Goal: Transaction & Acquisition: Purchase product/service

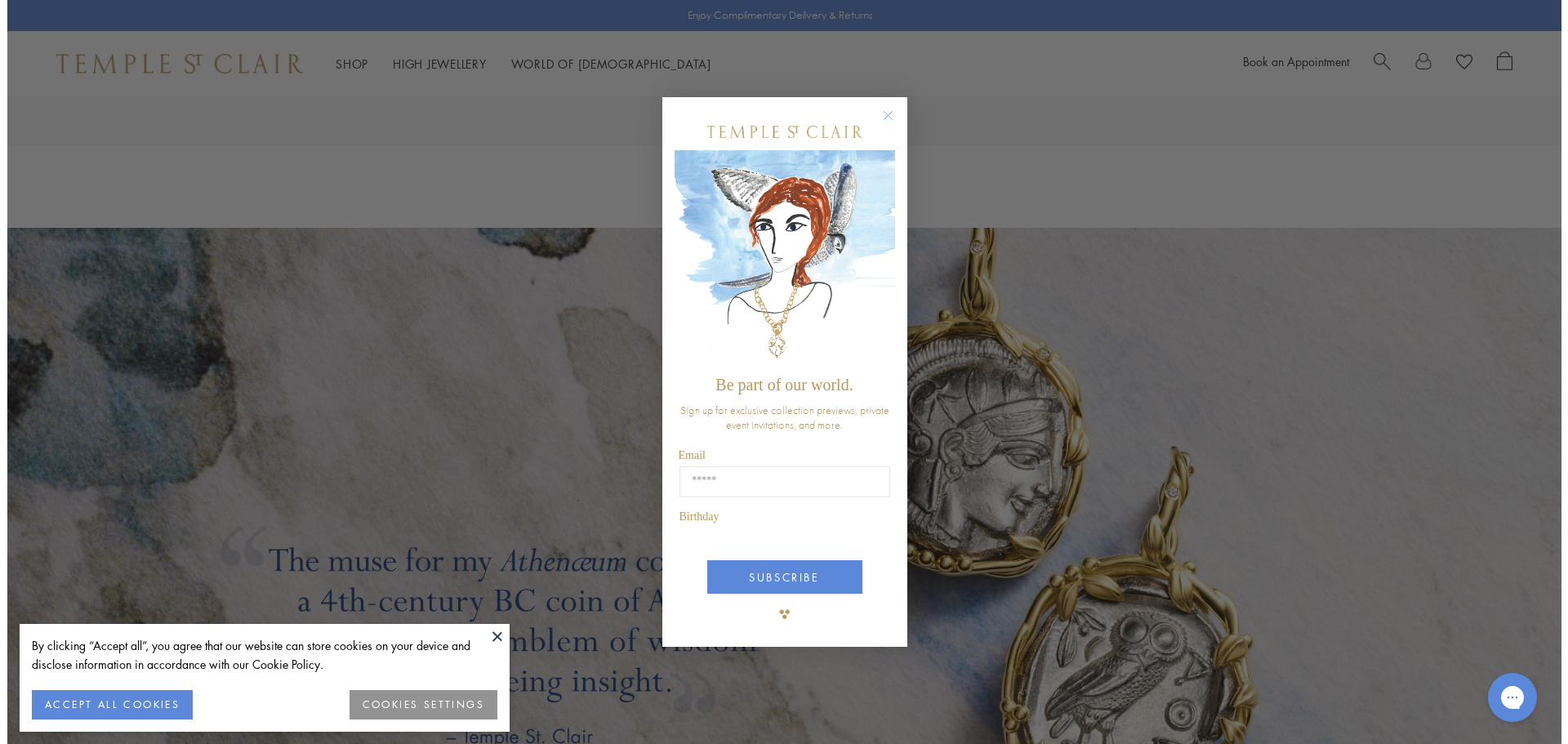
scroll to position [3035, 0]
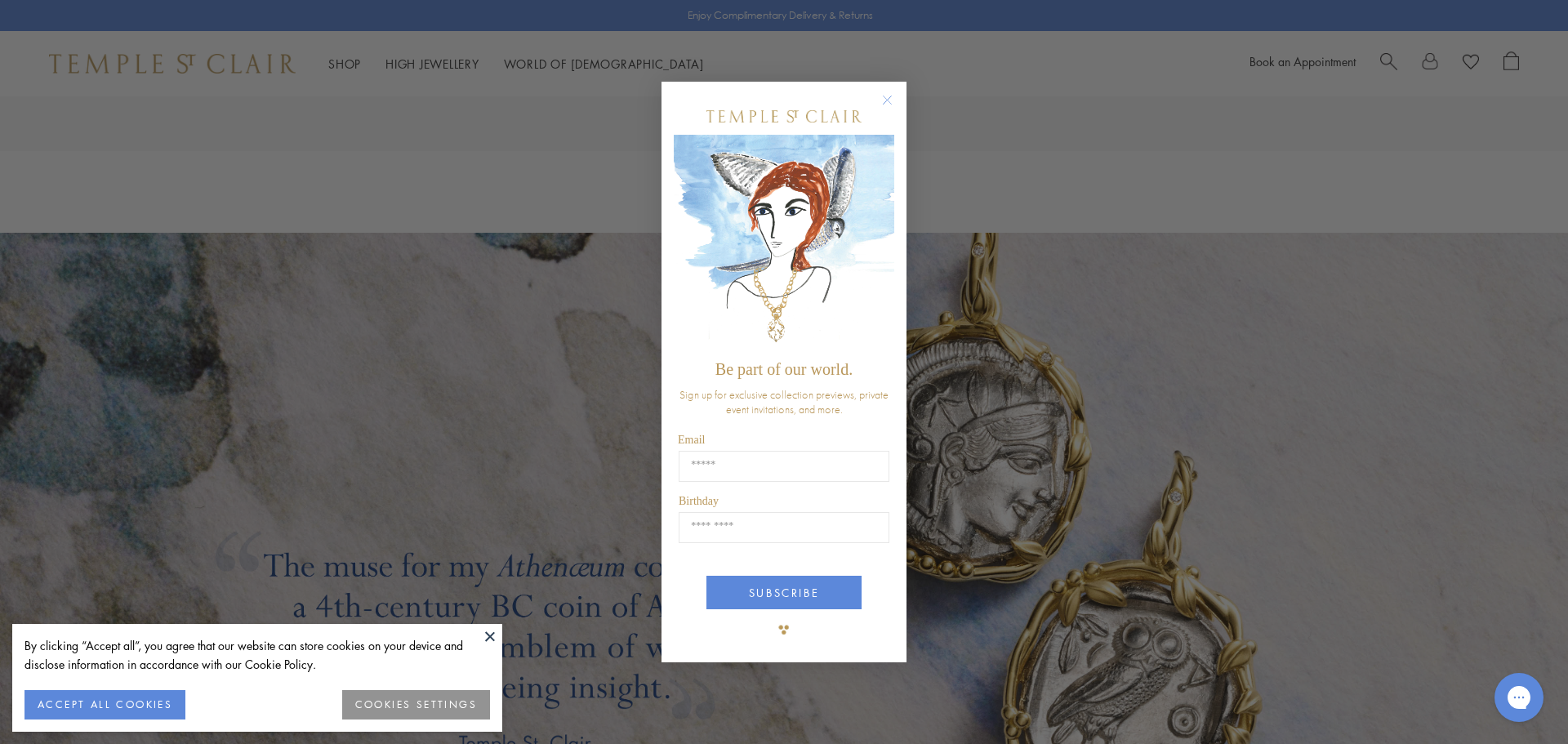
click at [887, 100] on circle "Close dialog" at bounding box center [888, 99] width 19 height 19
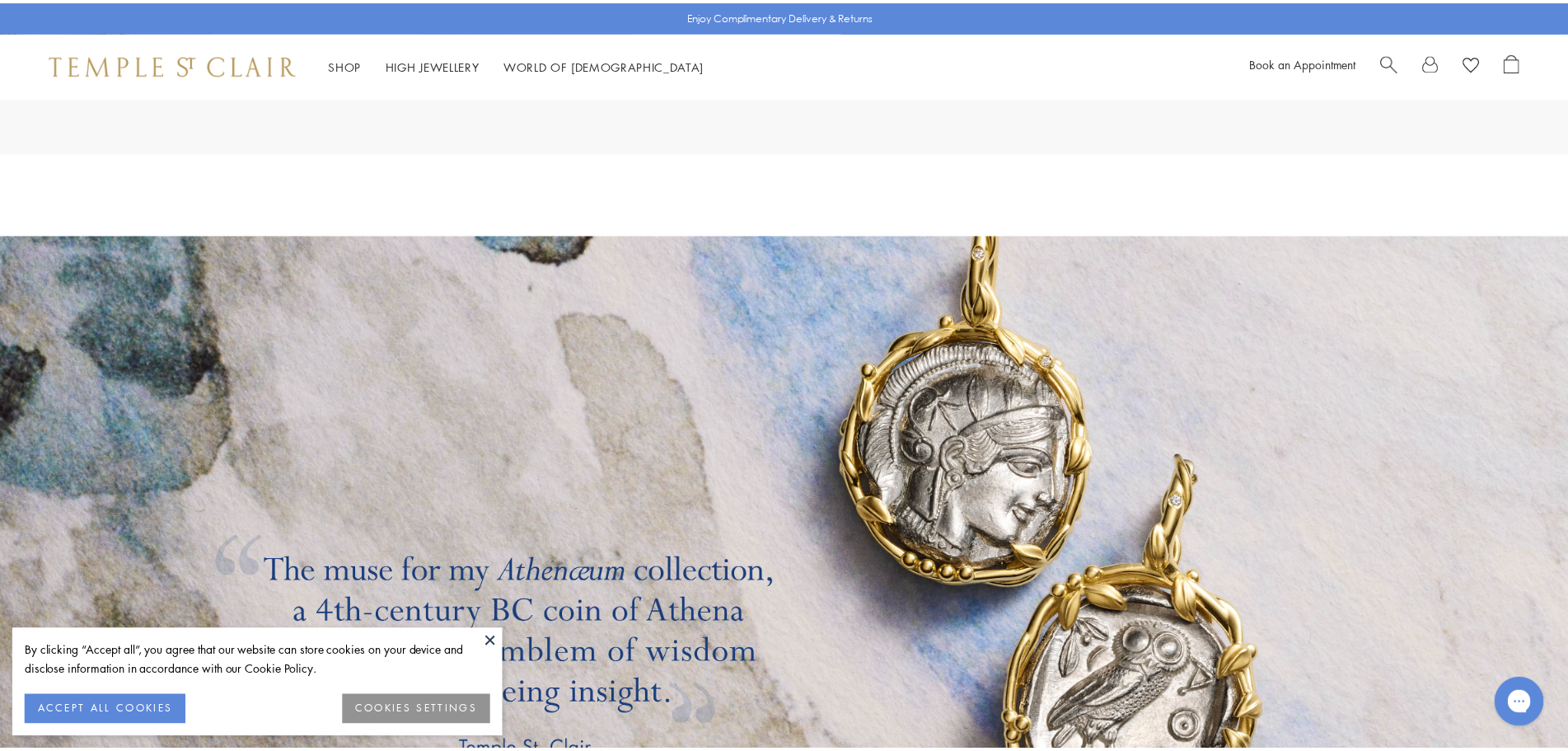
scroll to position [3050, 0]
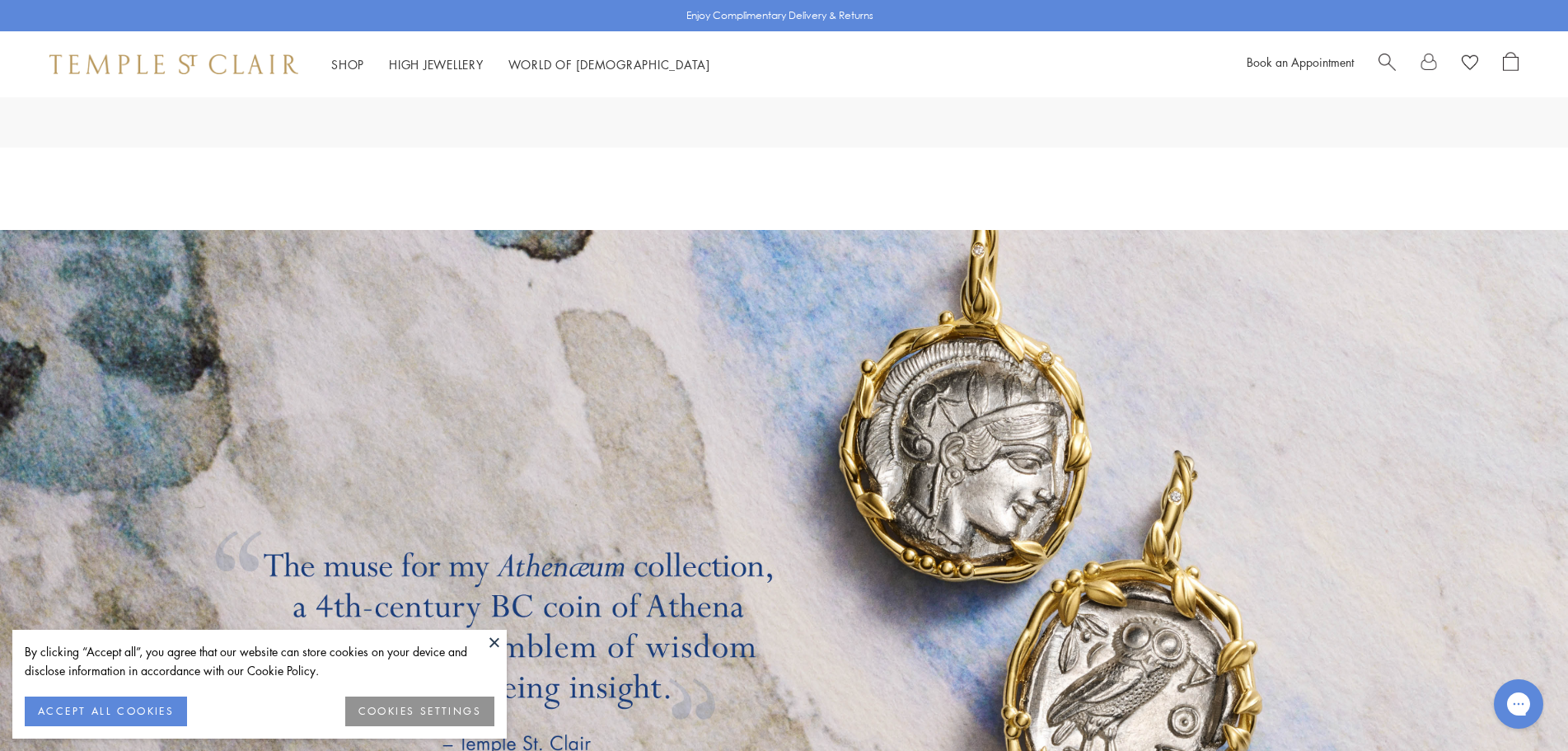
click at [1394, 64] on div at bounding box center [1448, 64] width 140 height 25
click at [1380, 63] on span "Search" at bounding box center [1387, 60] width 17 height 17
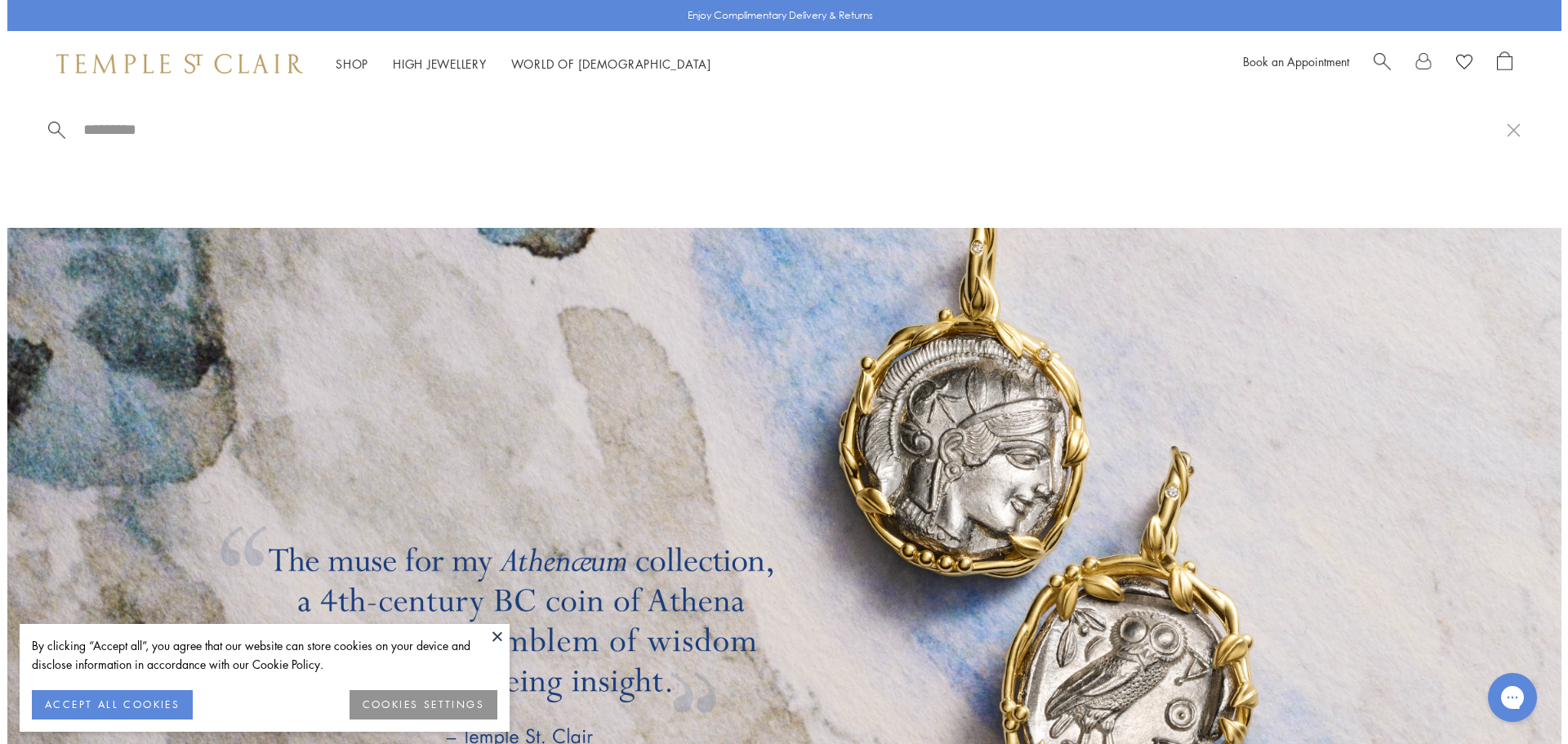
scroll to position [3035, 0]
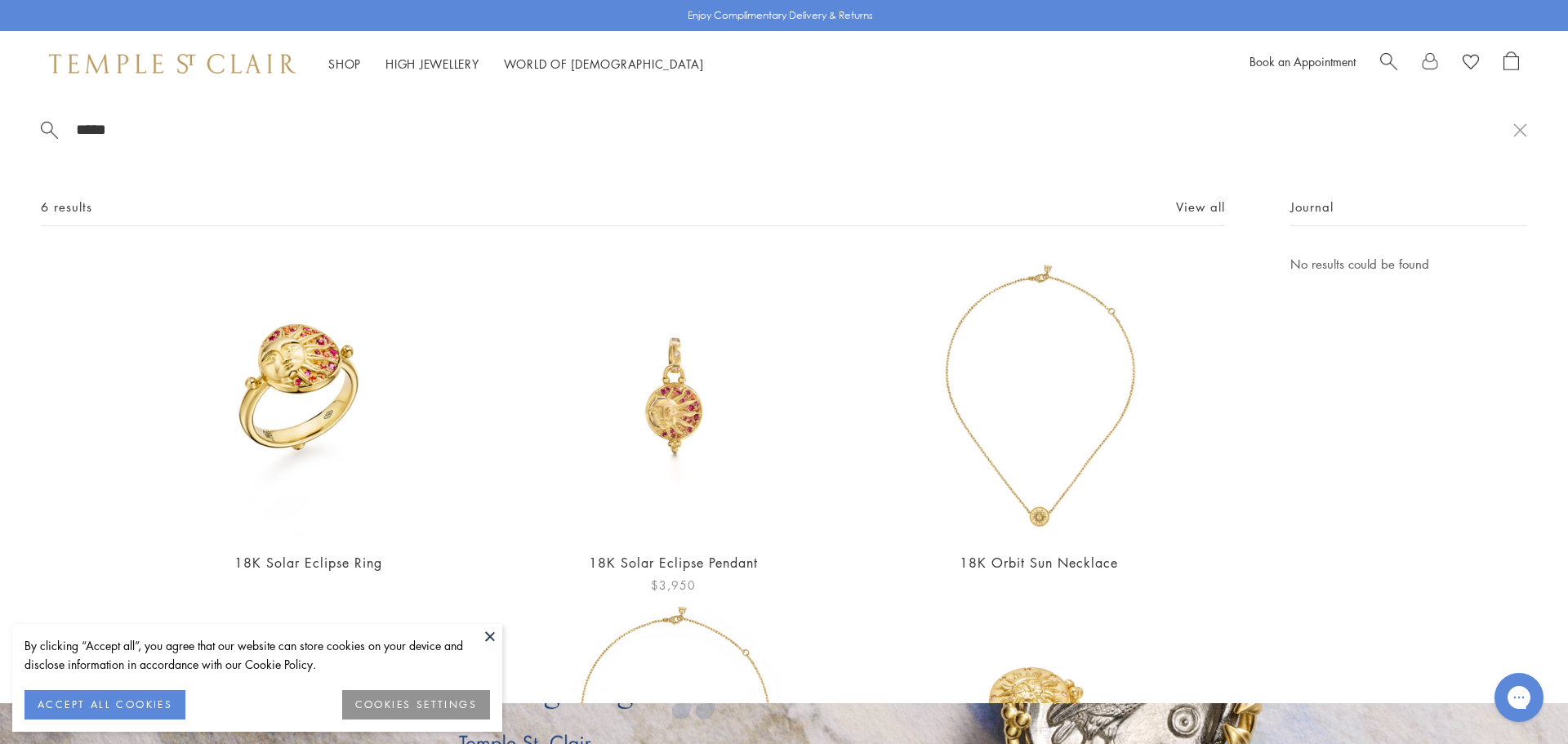
type input "*****"
drag, startPoint x: 674, startPoint y: 424, endPoint x: 623, endPoint y: 434, distance: 52.0
click at [674, 425] on img at bounding box center [673, 396] width 283 height 283
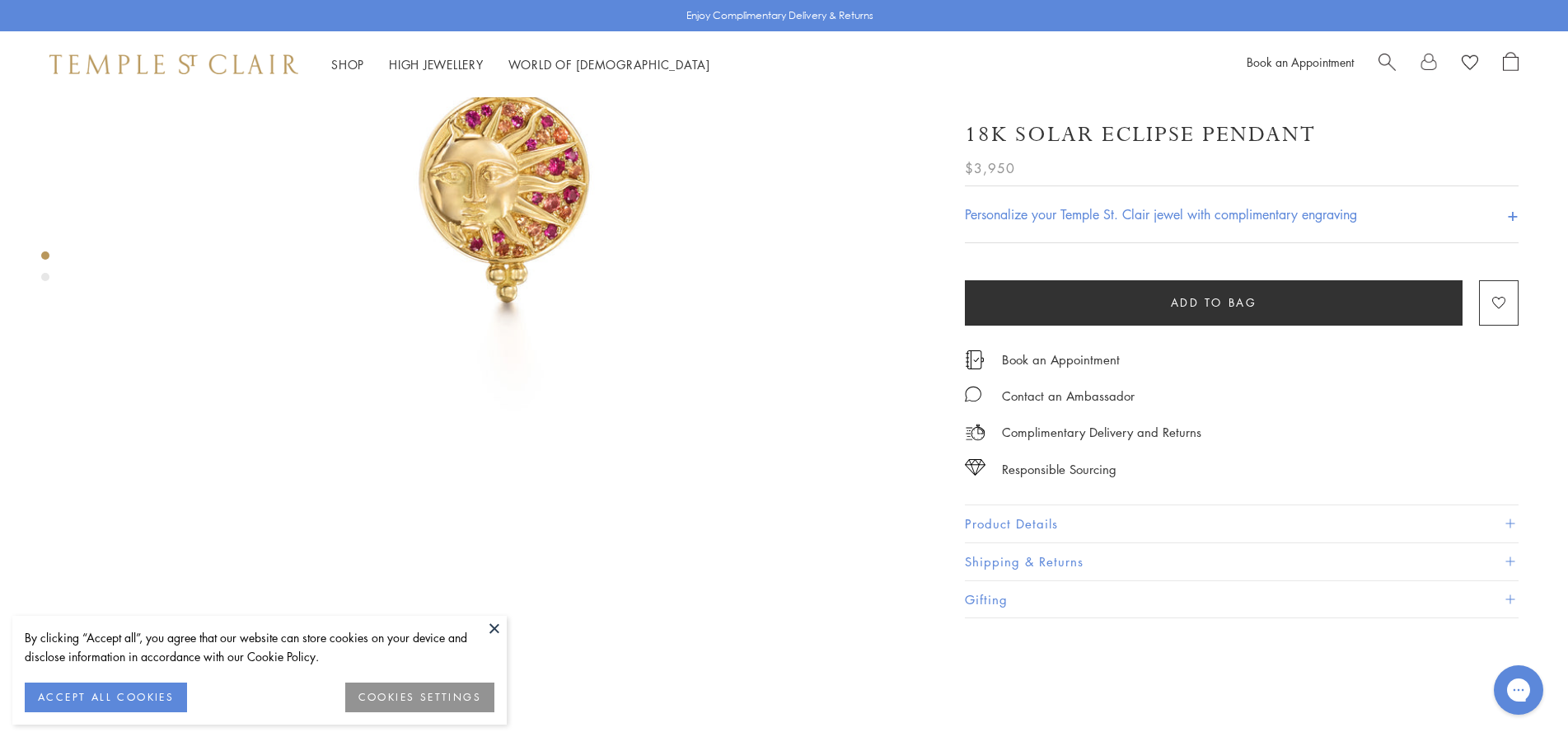
scroll to position [330, 0]
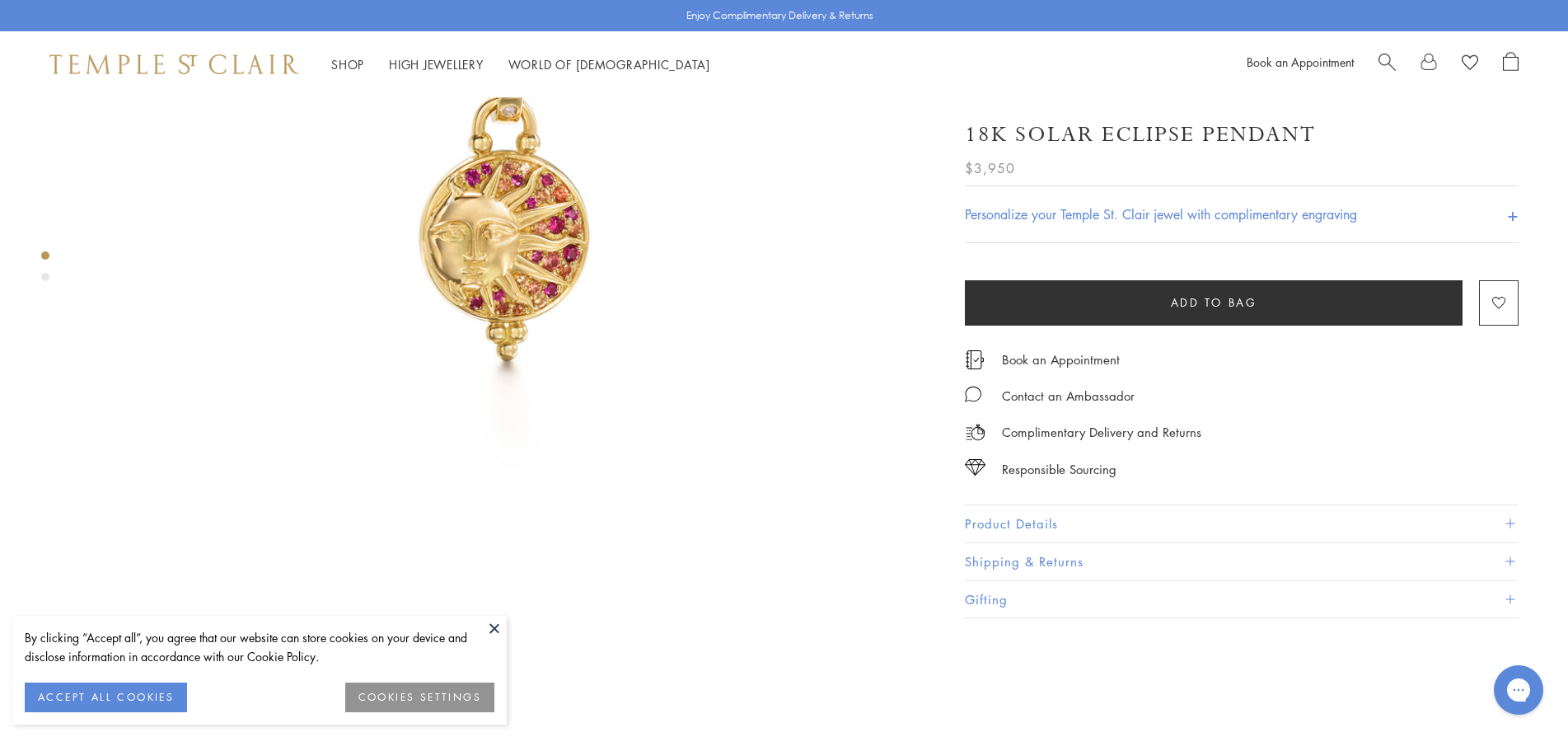
click at [1028, 514] on button "Product Details" at bounding box center [1243, 523] width 554 height 37
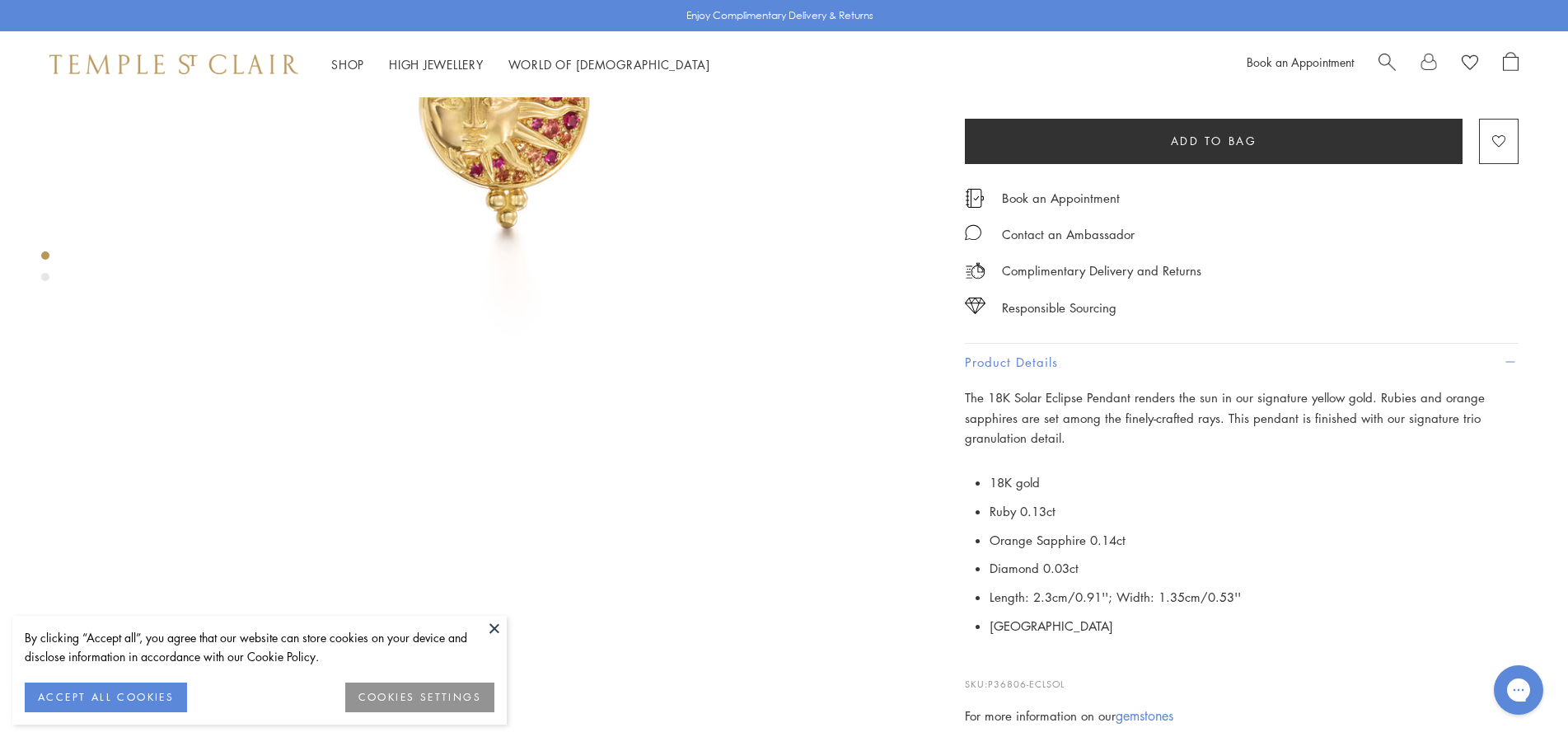
scroll to position [495, 0]
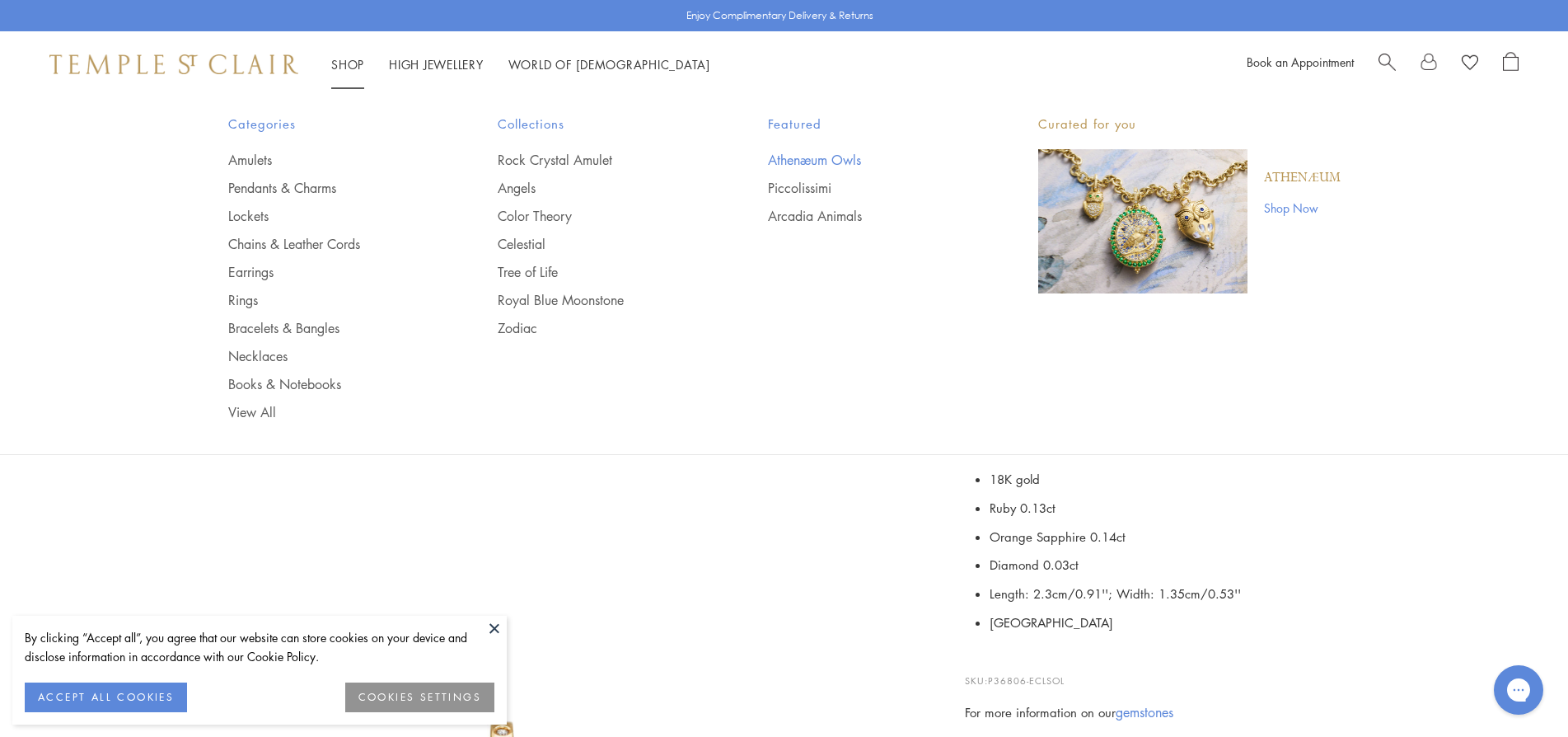
click at [844, 155] on link "Athenæum Owls" at bounding box center [870, 160] width 205 height 18
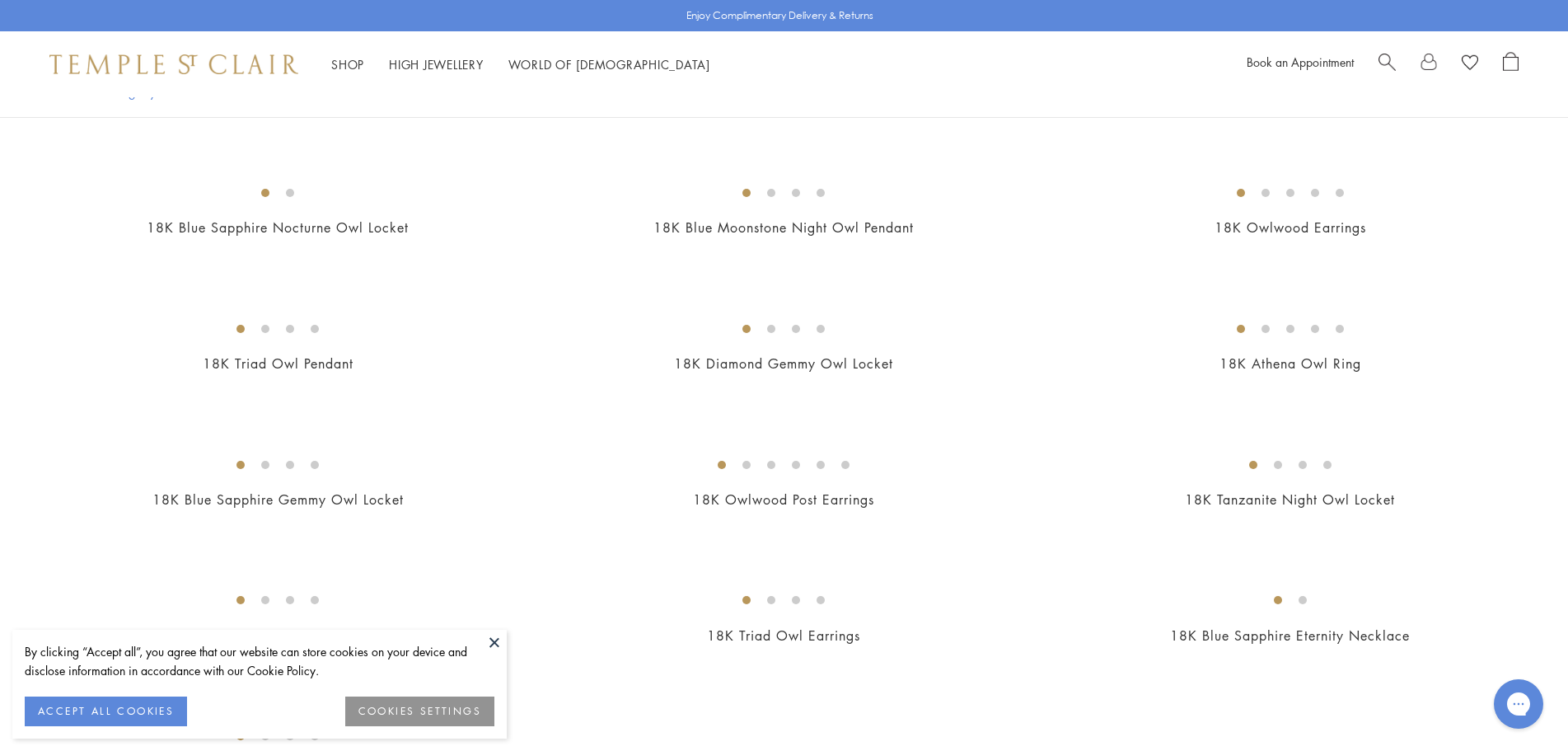
scroll to position [165, 0]
